Goal: Task Accomplishment & Management: Manage account settings

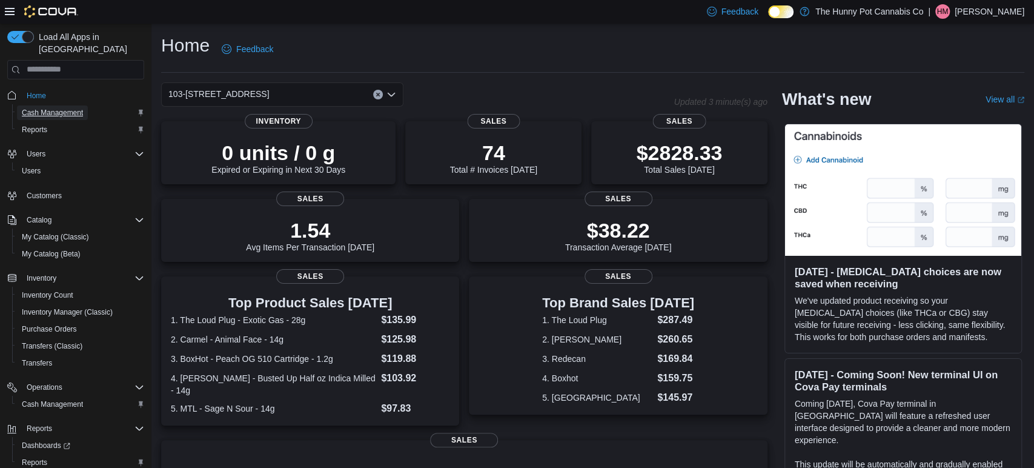
click at [73, 108] on span "Cash Management" at bounding box center [52, 113] width 61 height 10
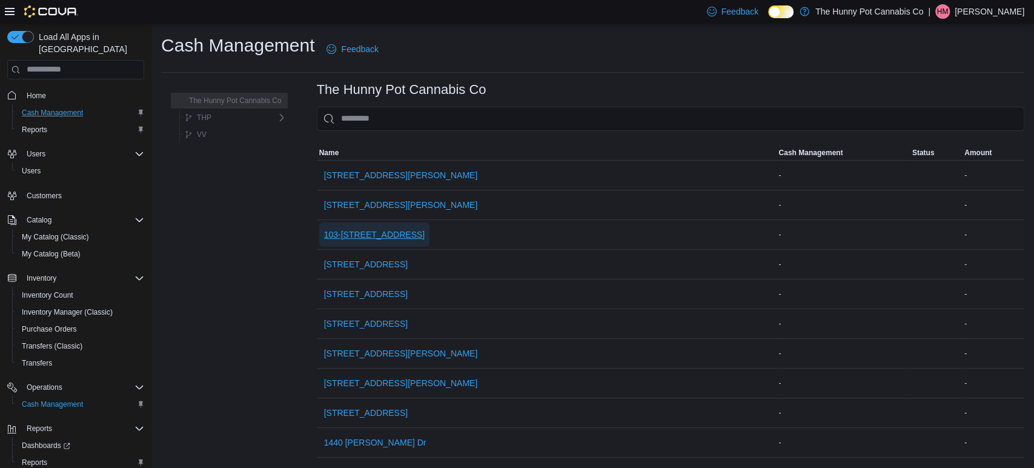
click at [395, 239] on span "103-[STREET_ADDRESS]" at bounding box center [374, 234] width 101 height 12
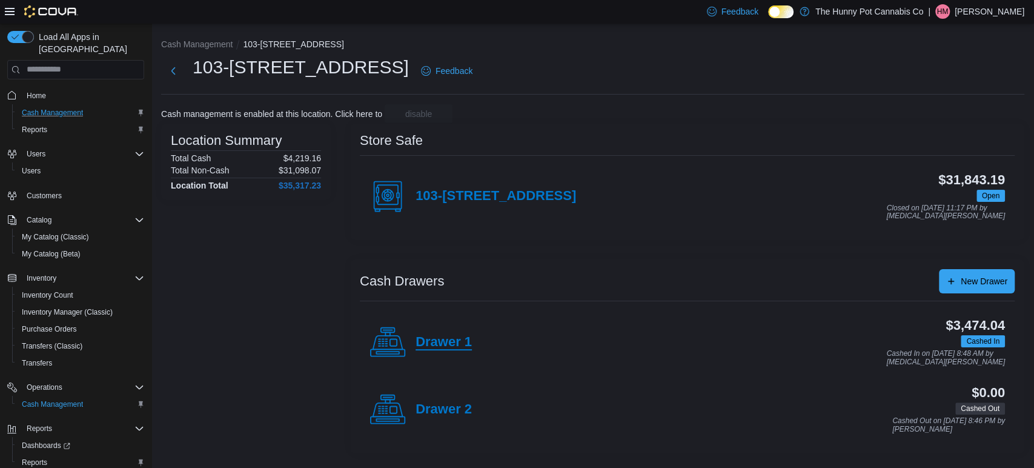
click at [447, 345] on h4 "Drawer 1" at bounding box center [444, 342] width 56 height 16
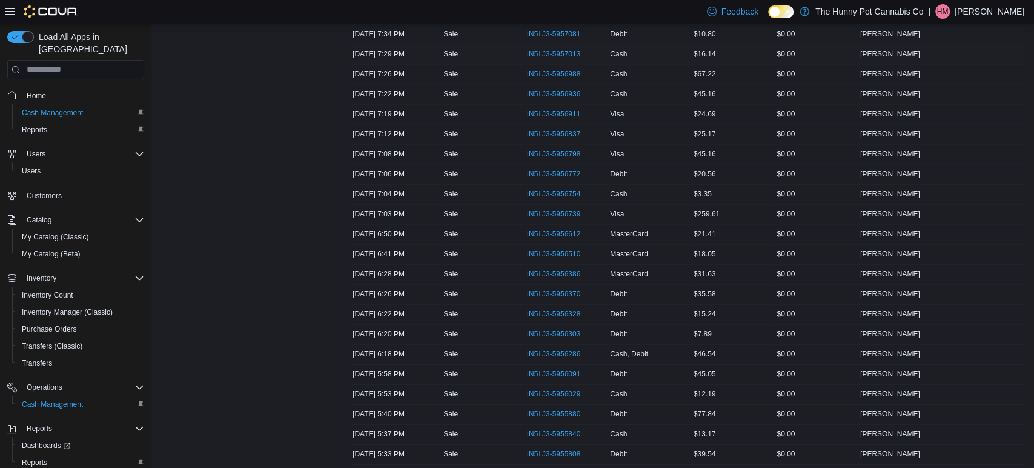
scroll to position [264, 0]
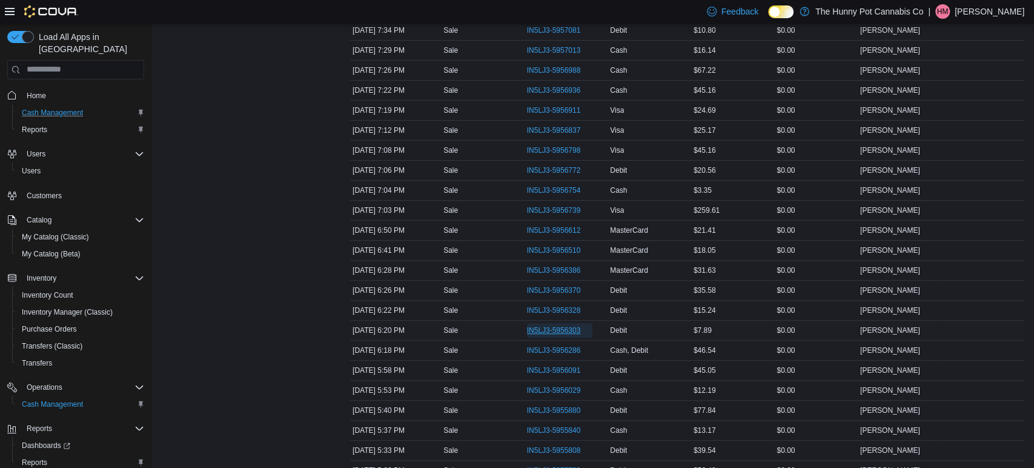
click at [559, 325] on span "IN5LJ3-5956303" at bounding box center [554, 330] width 54 height 10
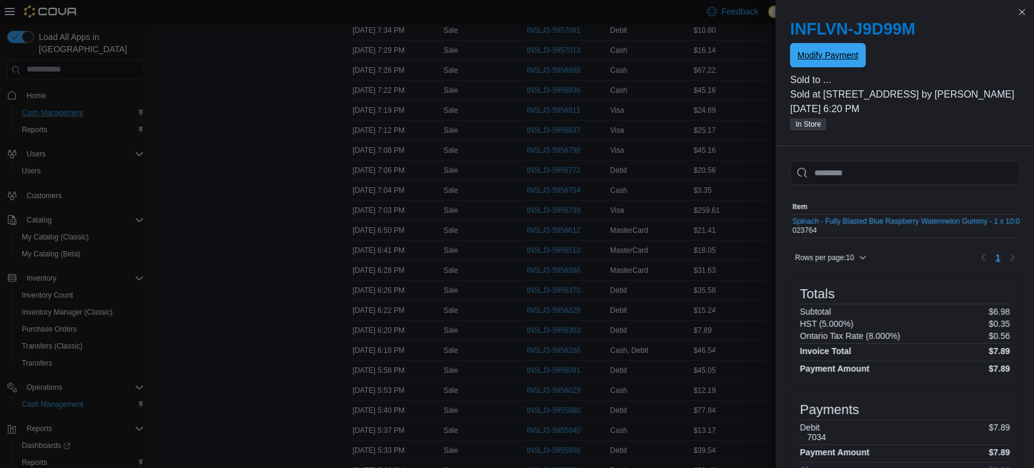
click at [824, 58] on span "Modify Payment" at bounding box center [827, 55] width 61 height 12
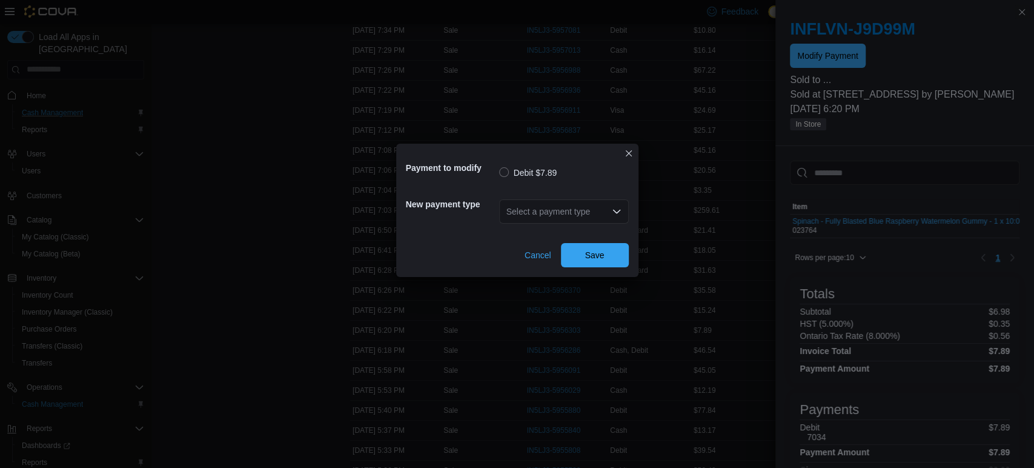
click at [620, 212] on icon "Open list of options" at bounding box center [617, 212] width 10 height 10
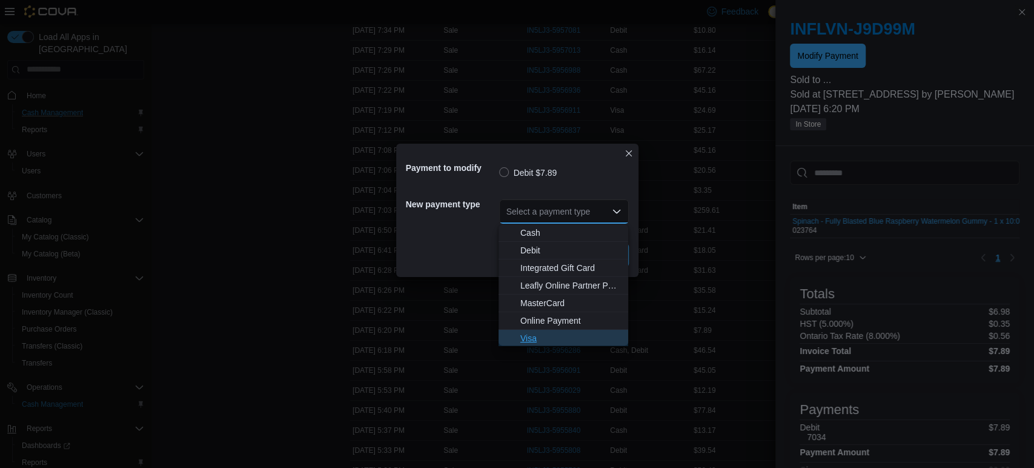
click at [534, 332] on span "Visa" at bounding box center [570, 338] width 101 height 12
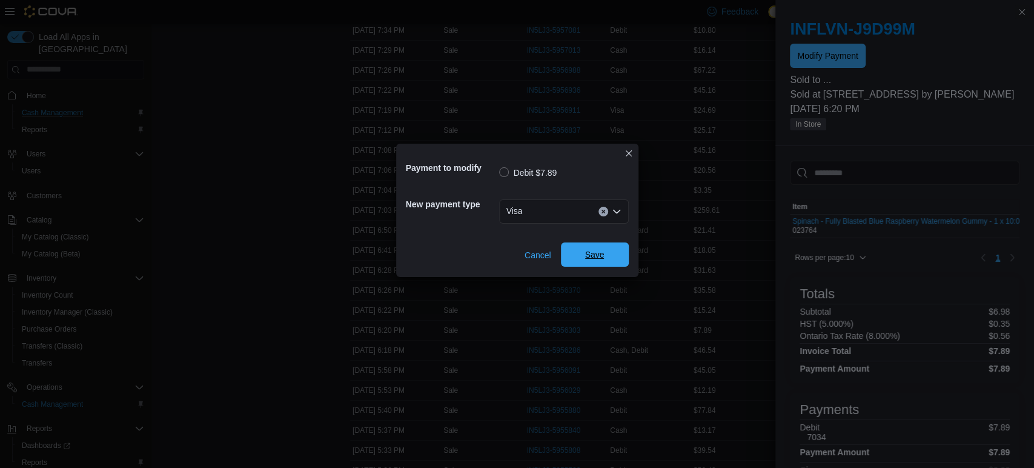
click at [593, 258] on span "Save" at bounding box center [594, 254] width 19 height 12
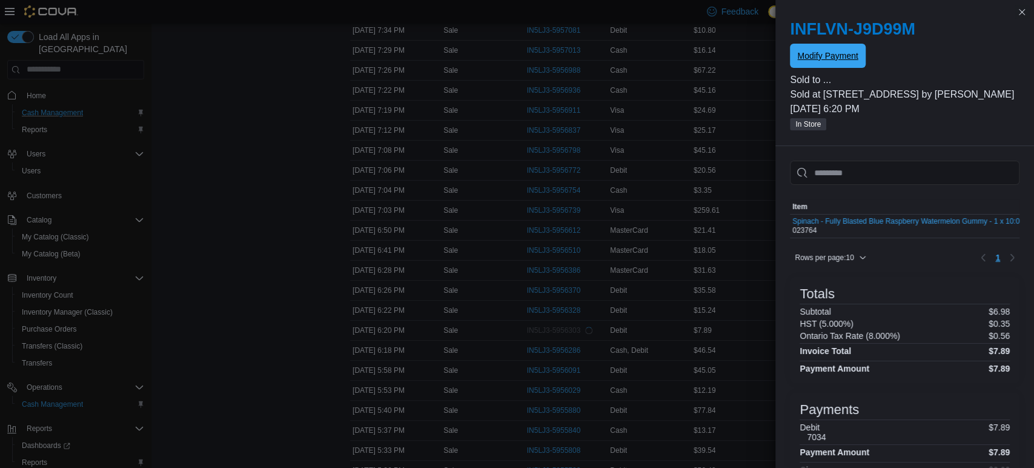
scroll to position [0, 0]
click at [1026, 15] on button "Close this dialog" at bounding box center [1022, 11] width 15 height 15
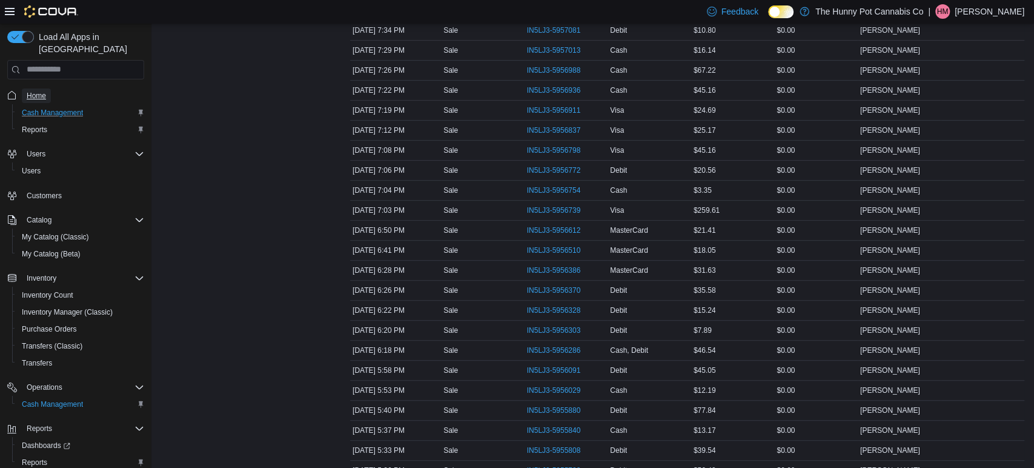
click at [45, 91] on span "Home" at bounding box center [36, 96] width 19 height 10
